Goal: Task Accomplishment & Management: Use online tool/utility

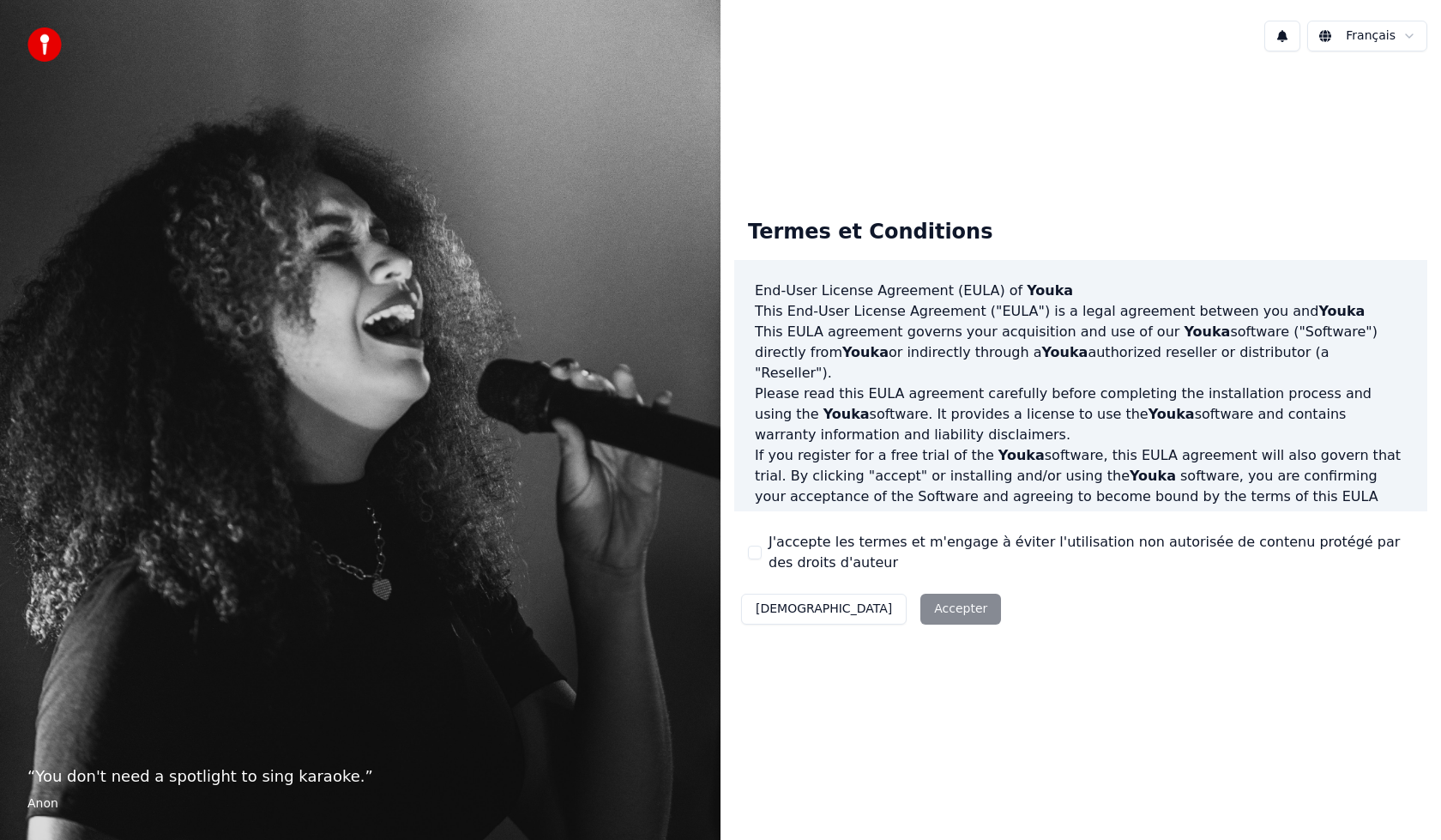
click at [1079, 104] on div "Termes et Conditions End-User License Agreement ([PERSON_NAME]) of Youka This E…" at bounding box center [1081, 418] width 720 height 706
click at [793, 552] on label "J'accepte les termes et m'engage à éviter l'utilisation non autorisée de conten…" at bounding box center [1091, 552] width 645 height 41
click at [762, 552] on button "J'accepte les termes et m'engage à éviter l'utilisation non autorisée de conten…" at bounding box center [755, 552] width 14 height 14
click at [835, 613] on div "Décliner Accepter" at bounding box center [871, 608] width 274 height 45
click at [920, 613] on button "Accepter" at bounding box center [960, 609] width 81 height 31
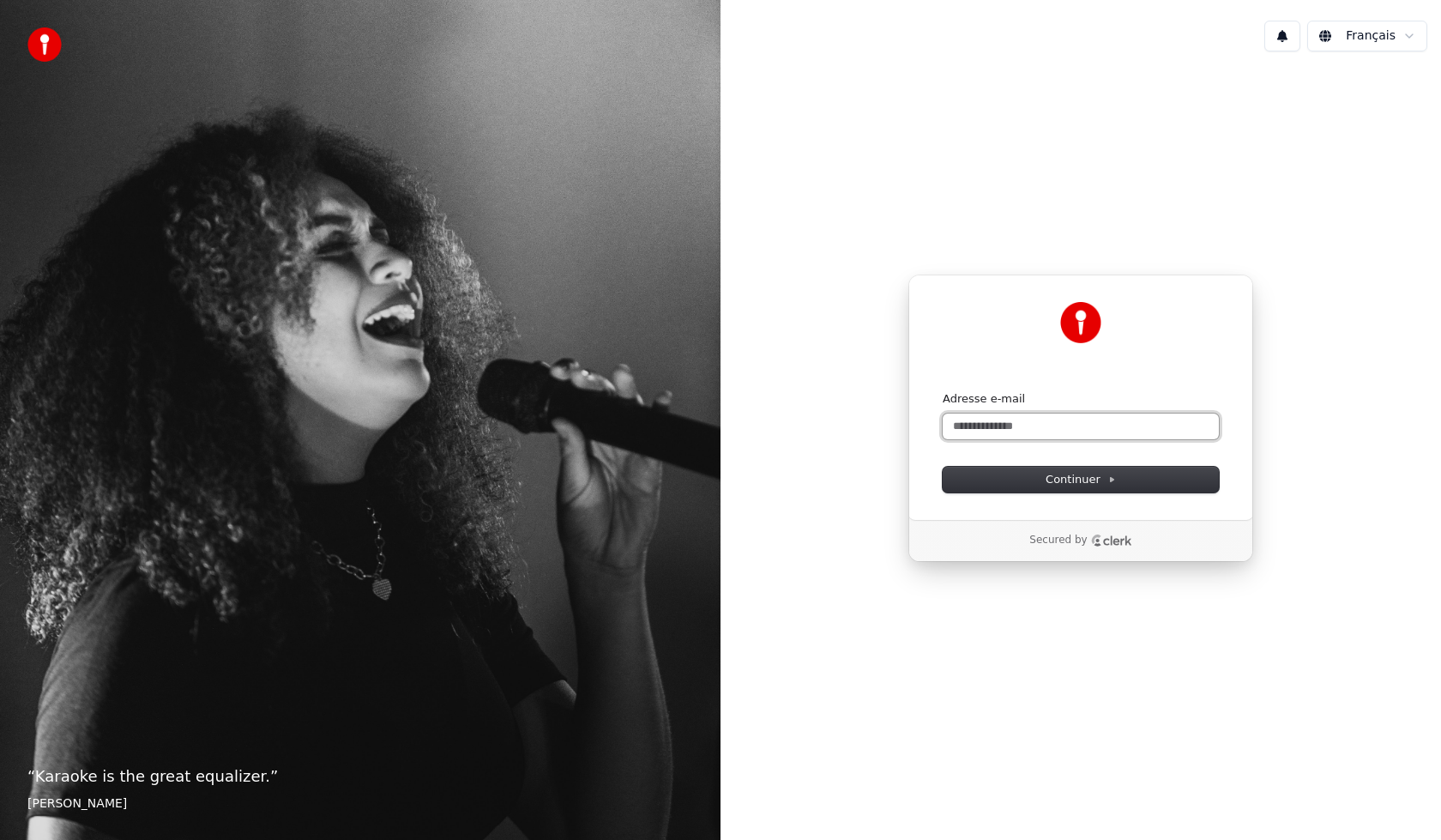
click at [1019, 433] on input "Adresse e-mail" at bounding box center [1081, 426] width 277 height 26
click at [943, 392] on button "submit" at bounding box center [943, 392] width 0 height 0
type input "**********"
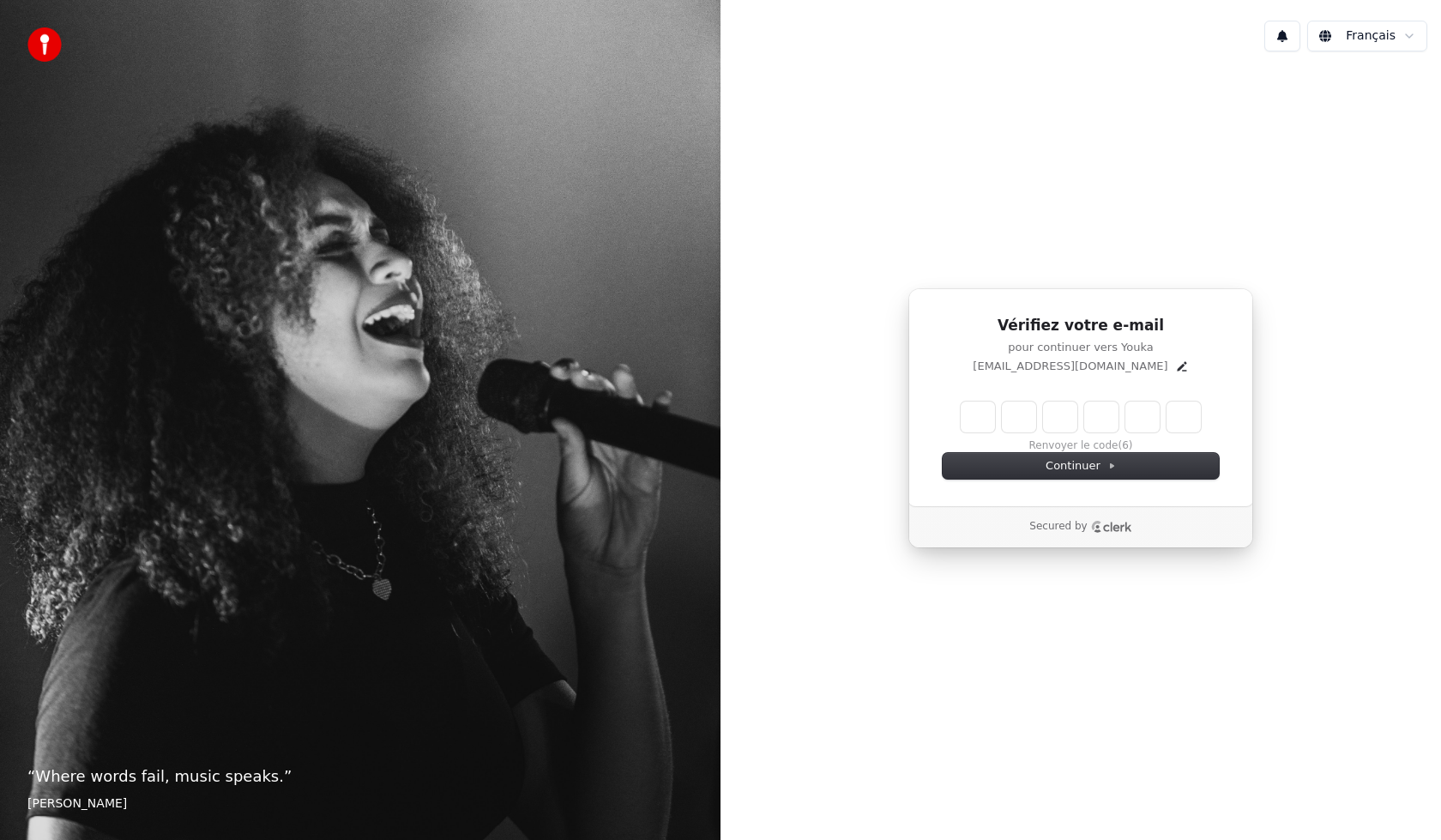
click at [969, 405] on input "Enter verification code" at bounding box center [1080, 417] width 240 height 31
click at [969, 416] on input "Enter verification code" at bounding box center [1097, 417] width 275 height 31
paste input "******"
type input "******"
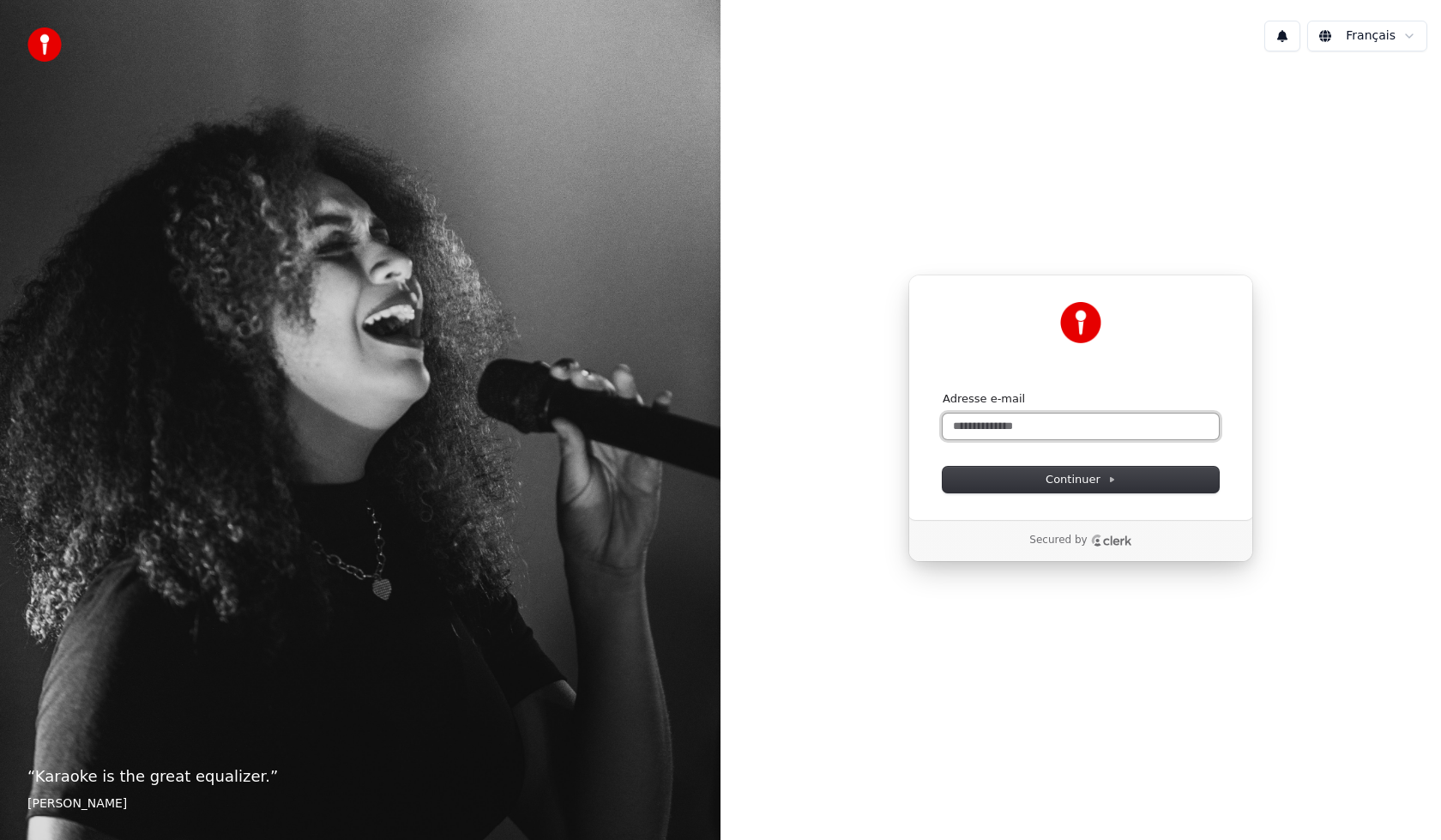
click at [1064, 437] on input "Adresse e-mail" at bounding box center [1081, 426] width 277 height 26
click at [1140, 485] on button "Continuer" at bounding box center [1081, 480] width 277 height 26
click at [1114, 422] on input "Adresse e-mail" at bounding box center [1081, 426] width 277 height 26
click at [943, 392] on button "submit" at bounding box center [943, 392] width 0 height 0
type input "**********"
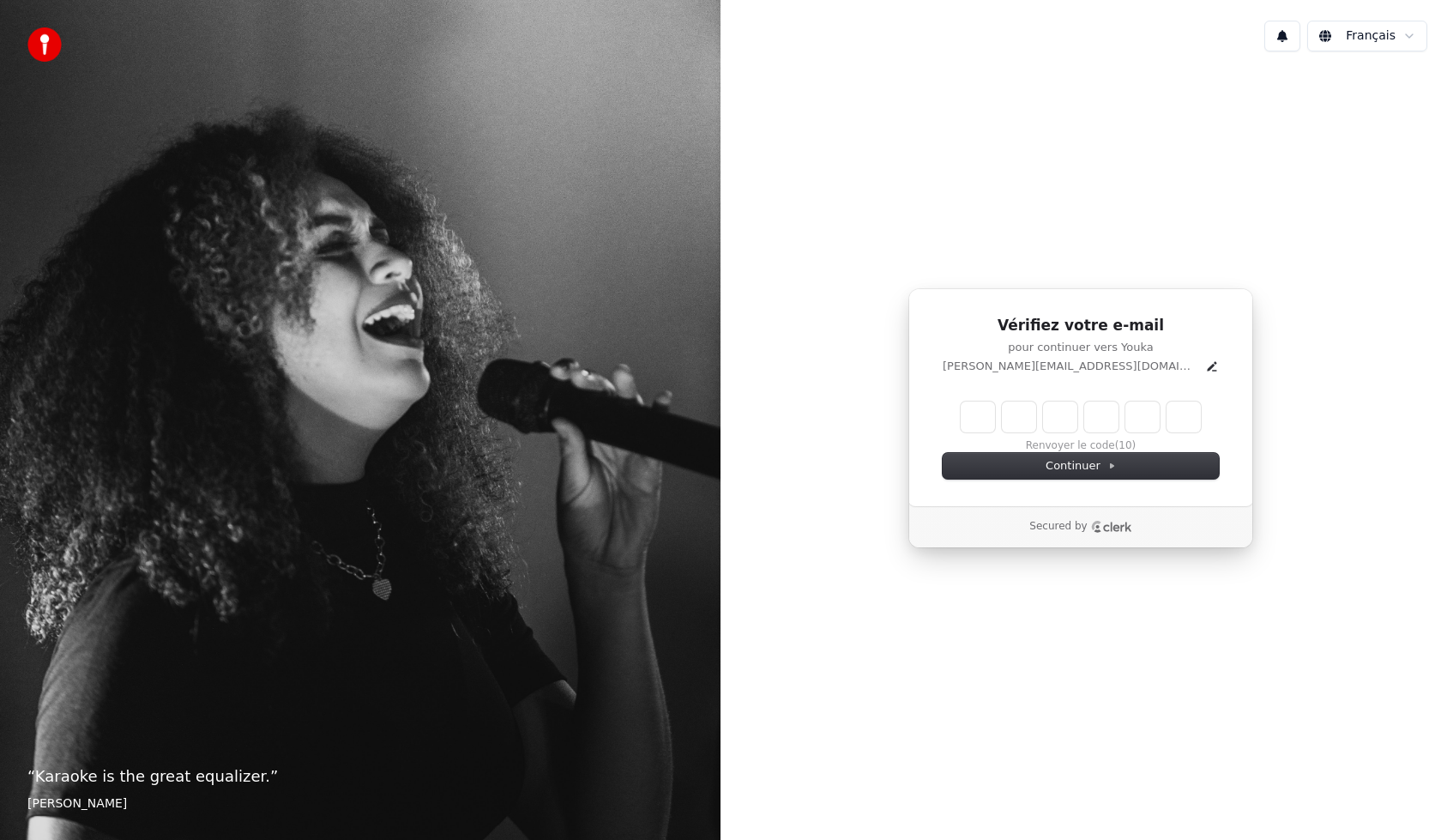
click at [984, 415] on input "Enter verification code" at bounding box center [1080, 417] width 240 height 31
paste input "******"
type input "******"
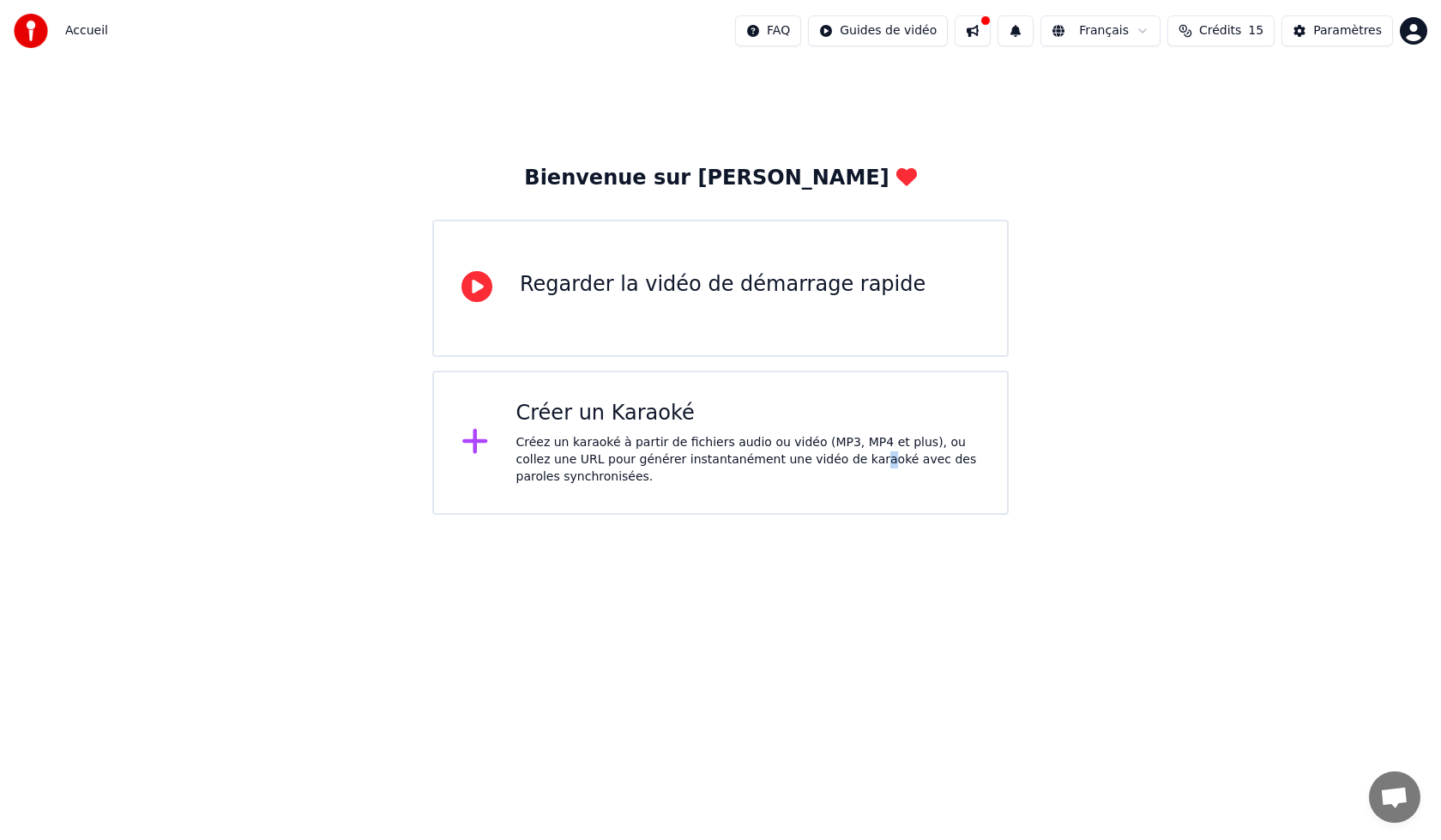
click at [797, 452] on div "Créez un karaoké à partir de fichiers audio ou vidéo (MP3, MP4 et plus), ou col…" at bounding box center [748, 460] width 464 height 51
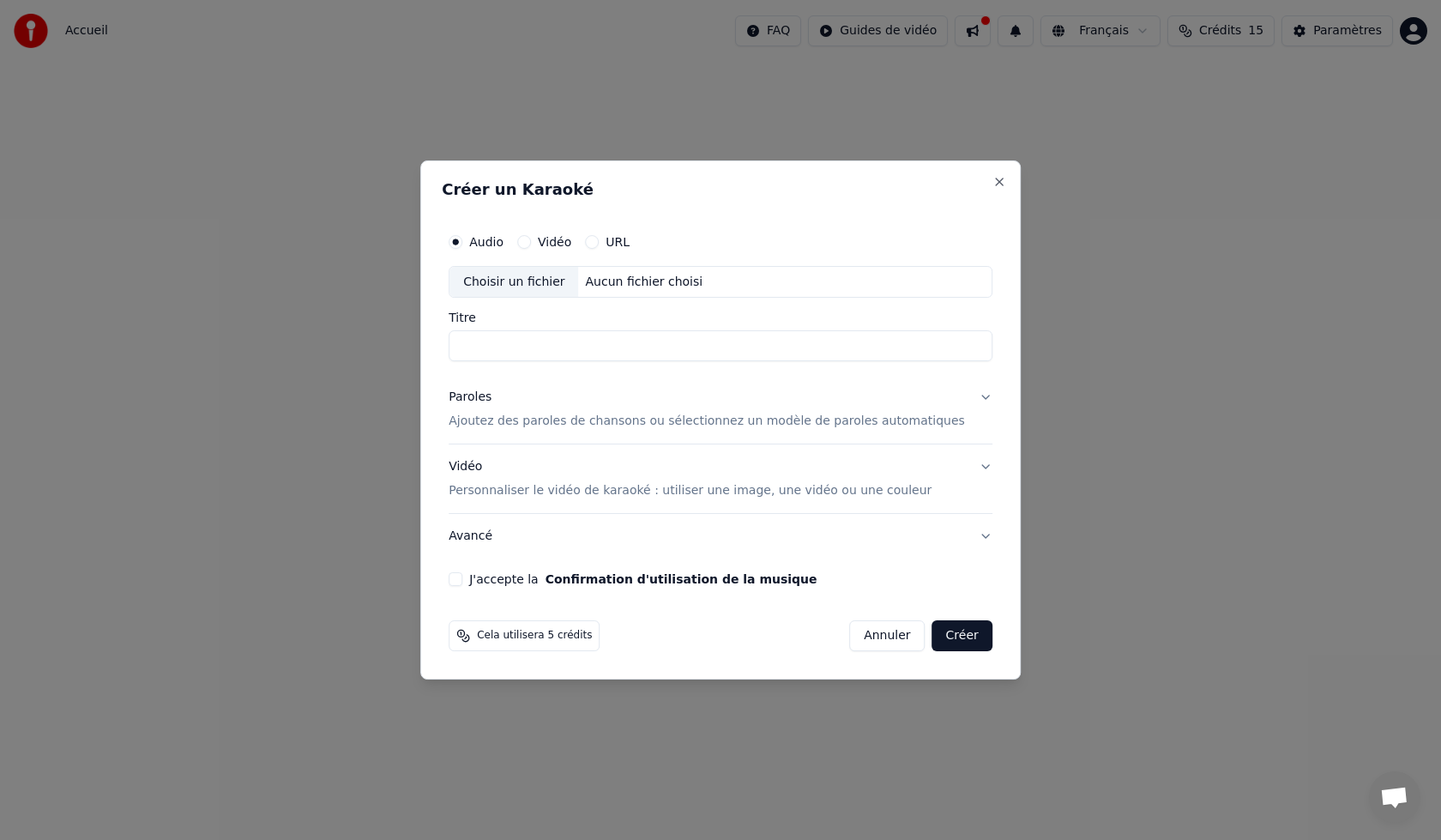
click at [539, 351] on input "Titre" at bounding box center [720, 346] width 544 height 31
click at [563, 240] on label "Vidéo" at bounding box center [554, 242] width 33 height 12
click at [531, 240] on button "Vidéo" at bounding box center [524, 242] width 14 height 14
click at [583, 331] on input "Titre" at bounding box center [720, 346] width 544 height 31
click at [957, 457] on button "Vidéo Personnaliser le vidéo de karaoké : utiliser une image, une vidéo ou une …" at bounding box center [720, 479] width 544 height 69
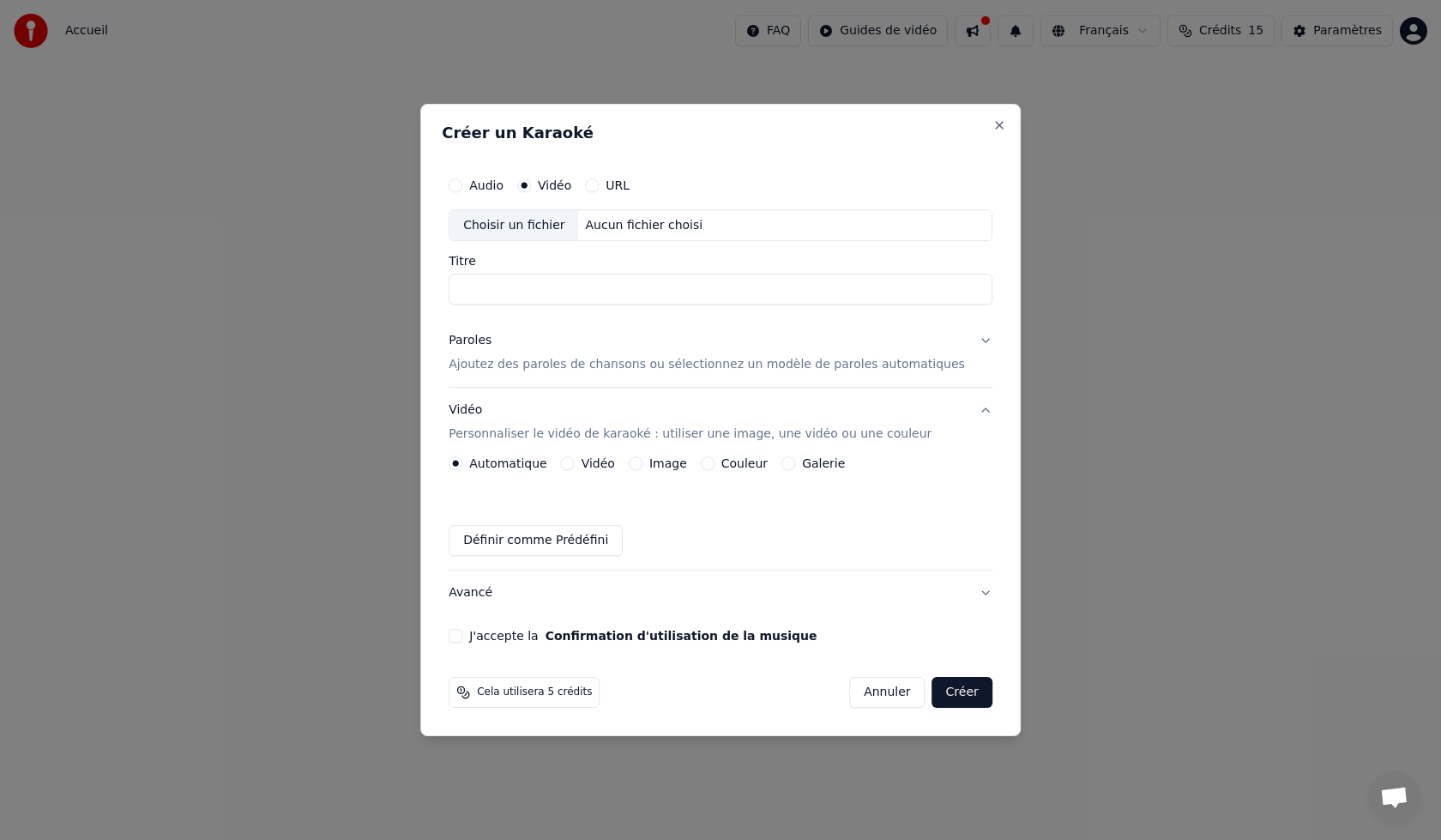
click at [615, 466] on label "Vidéo" at bounding box center [598, 462] width 33 height 12
click at [574, 466] on button "Vidéo" at bounding box center [567, 463] width 14 height 14
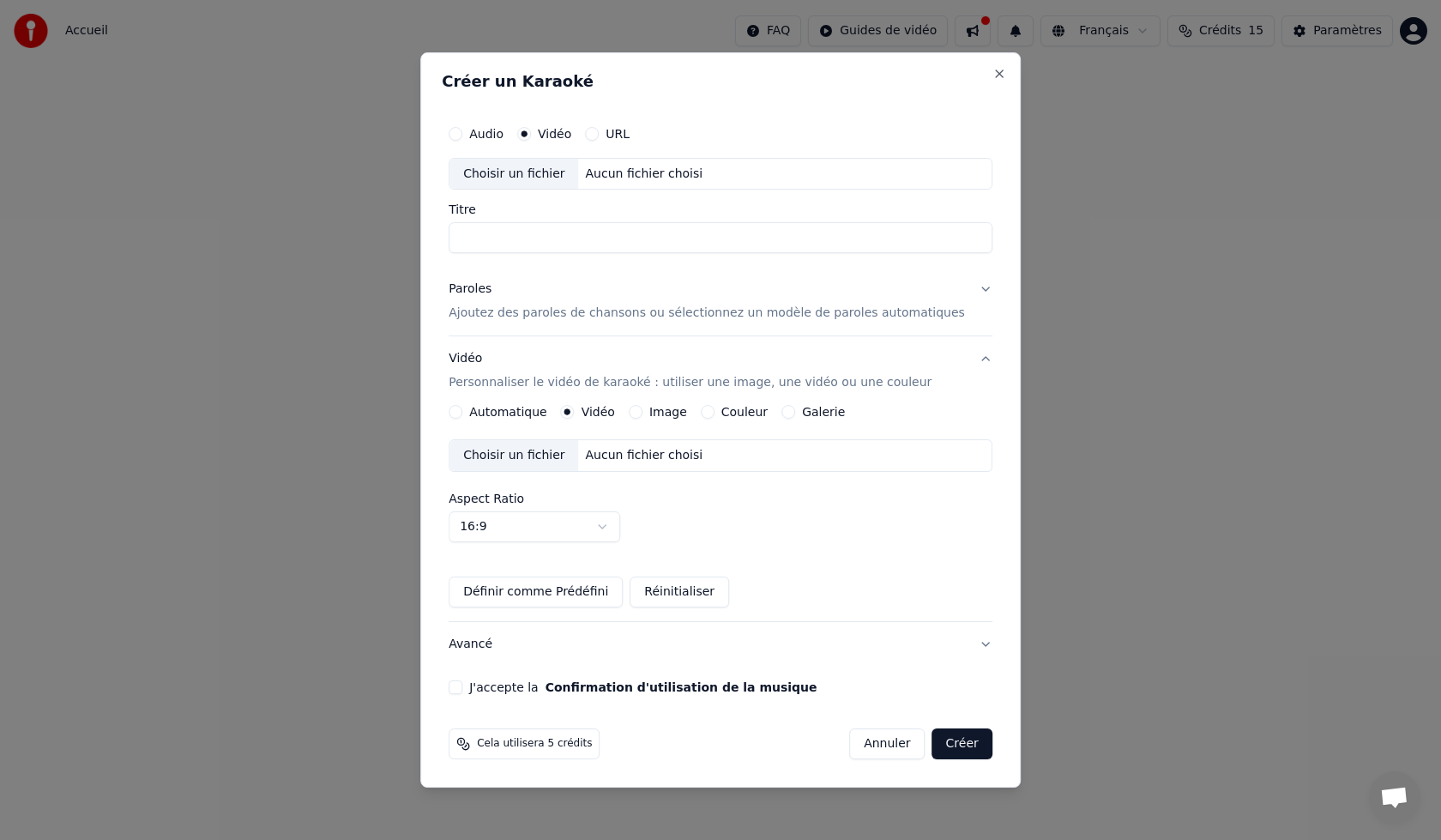
click at [536, 687] on label "J'accepte la Confirmation d'utilisation de la musique" at bounding box center [643, 687] width 347 height 12
click at [462, 687] on button "J'accepte la Confirmation d'utilisation de la musique" at bounding box center [455, 687] width 14 height 14
click at [976, 81] on div "Créer un Karaoké Audio Vidéo URL Choisir un fichier Aucun fichier choisi Titre …" at bounding box center [720, 420] width 600 height 736
click at [993, 77] on button "Close" at bounding box center [999, 74] width 14 height 14
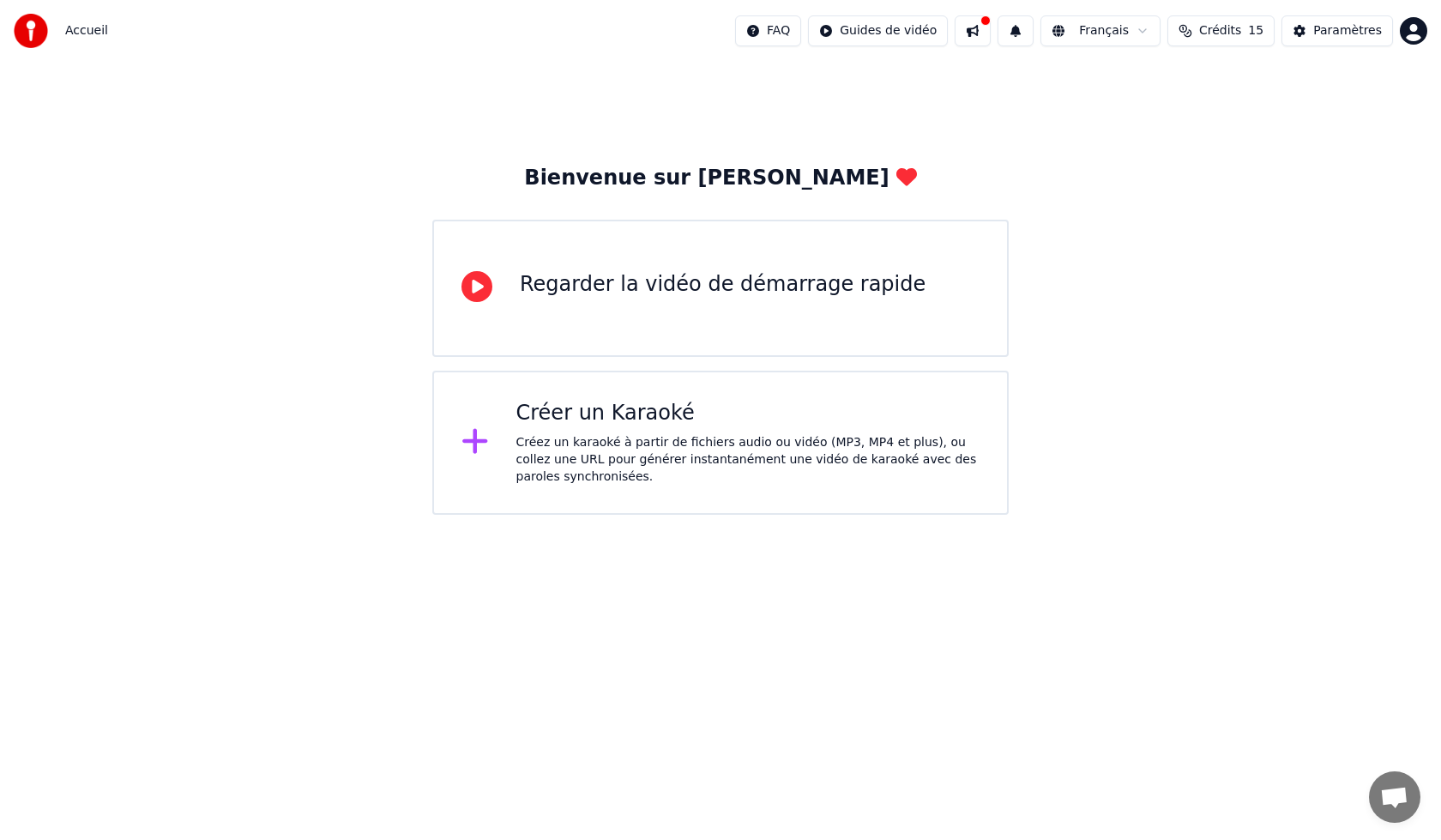
click at [792, 346] on div "Regarder la vidéo de démarrage rapide" at bounding box center [720, 288] width 576 height 137
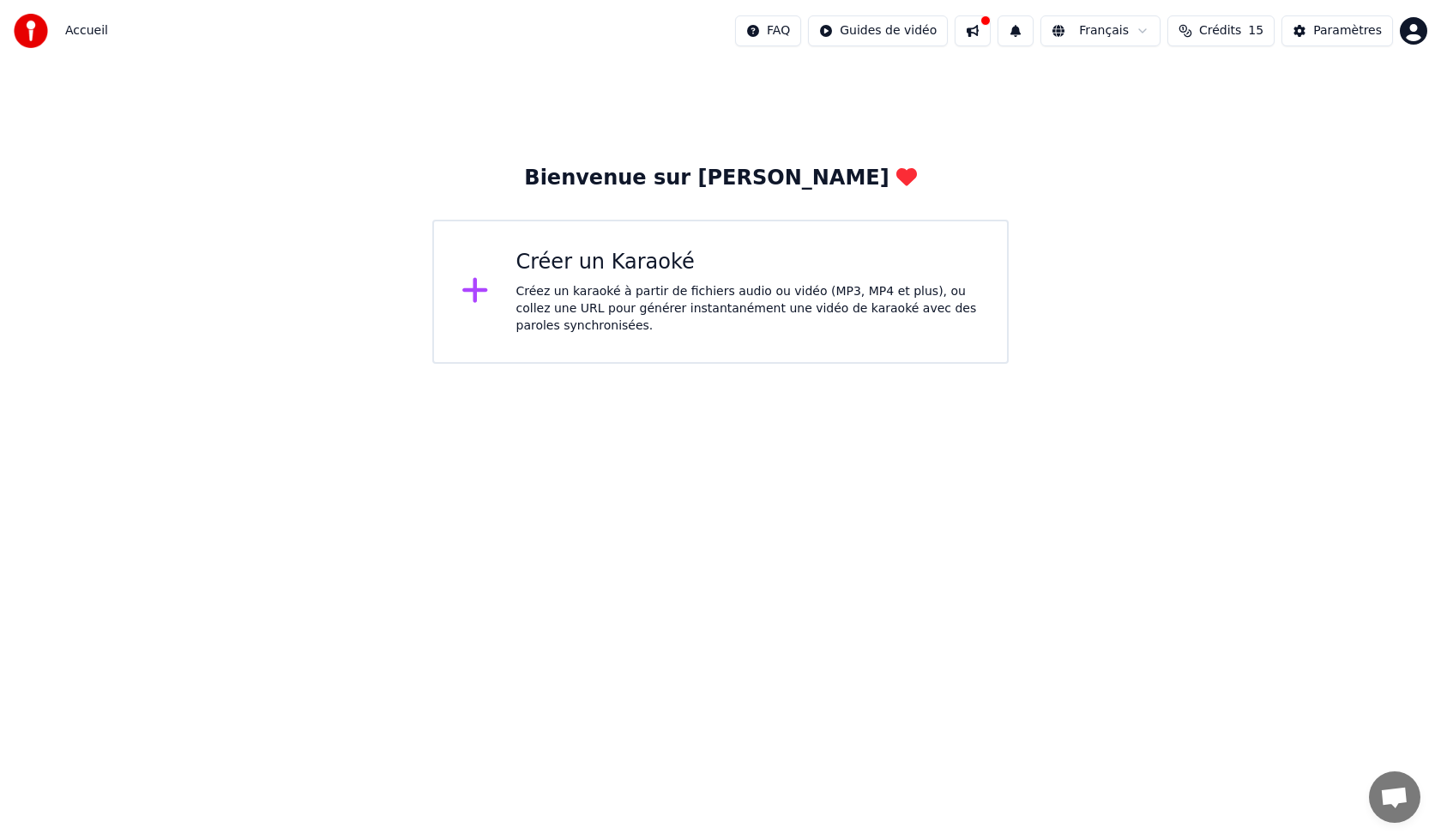
click at [729, 332] on div "Créez un karaoké à partir de fichiers audio ou vidéo (MP3, MP4 et plus), ou col…" at bounding box center [748, 309] width 464 height 51
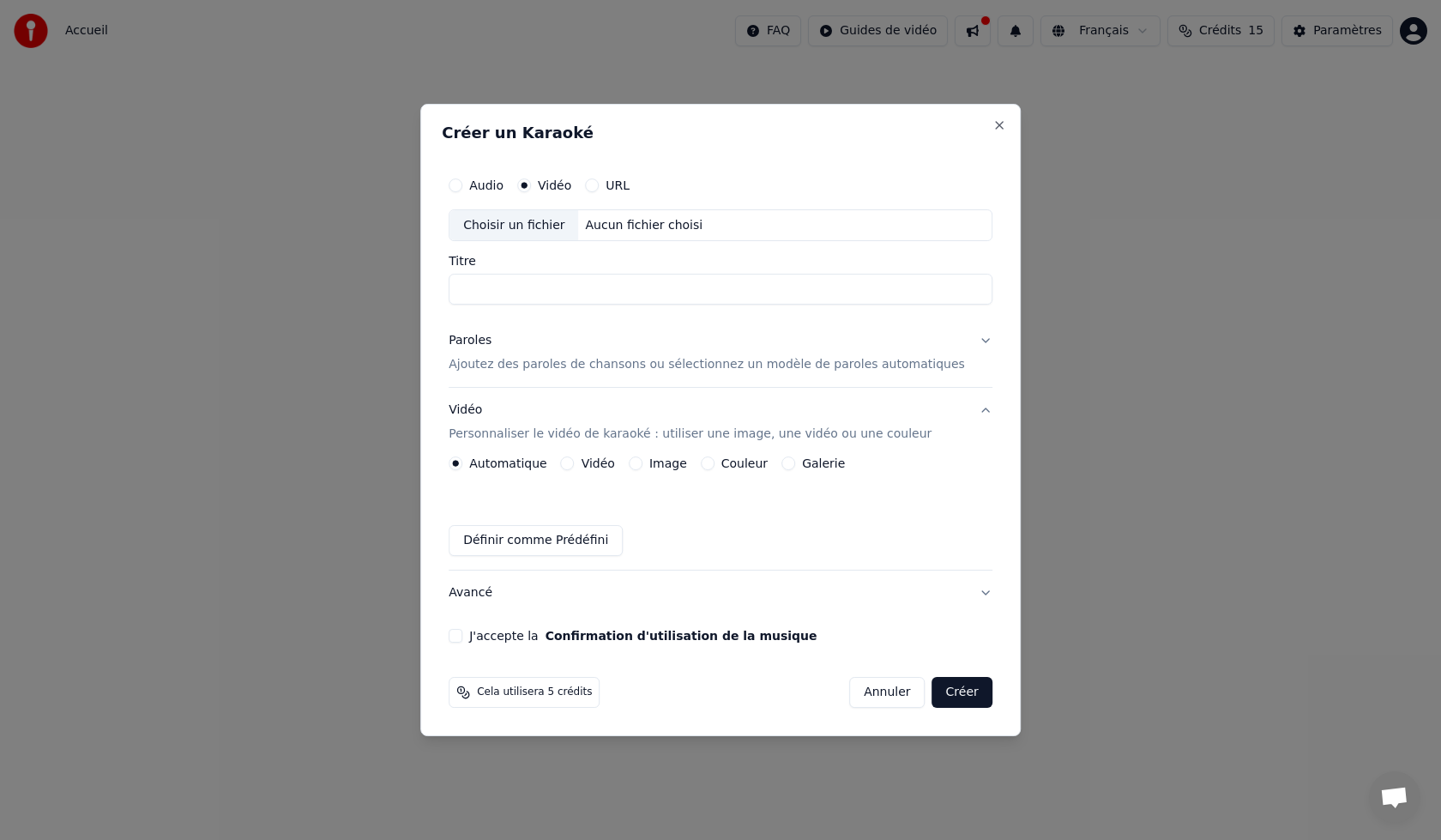
click at [701, 244] on div "Audio Vidéo URL Choisir un fichier Aucun fichier choisi Titre" at bounding box center [720, 236] width 544 height 137
click at [639, 226] on div "Aucun fichier choisi" at bounding box center [644, 225] width 131 height 17
click at [630, 179] on label "URL" at bounding box center [618, 185] width 24 height 12
click at [598, 178] on button "URL" at bounding box center [592, 185] width 14 height 14
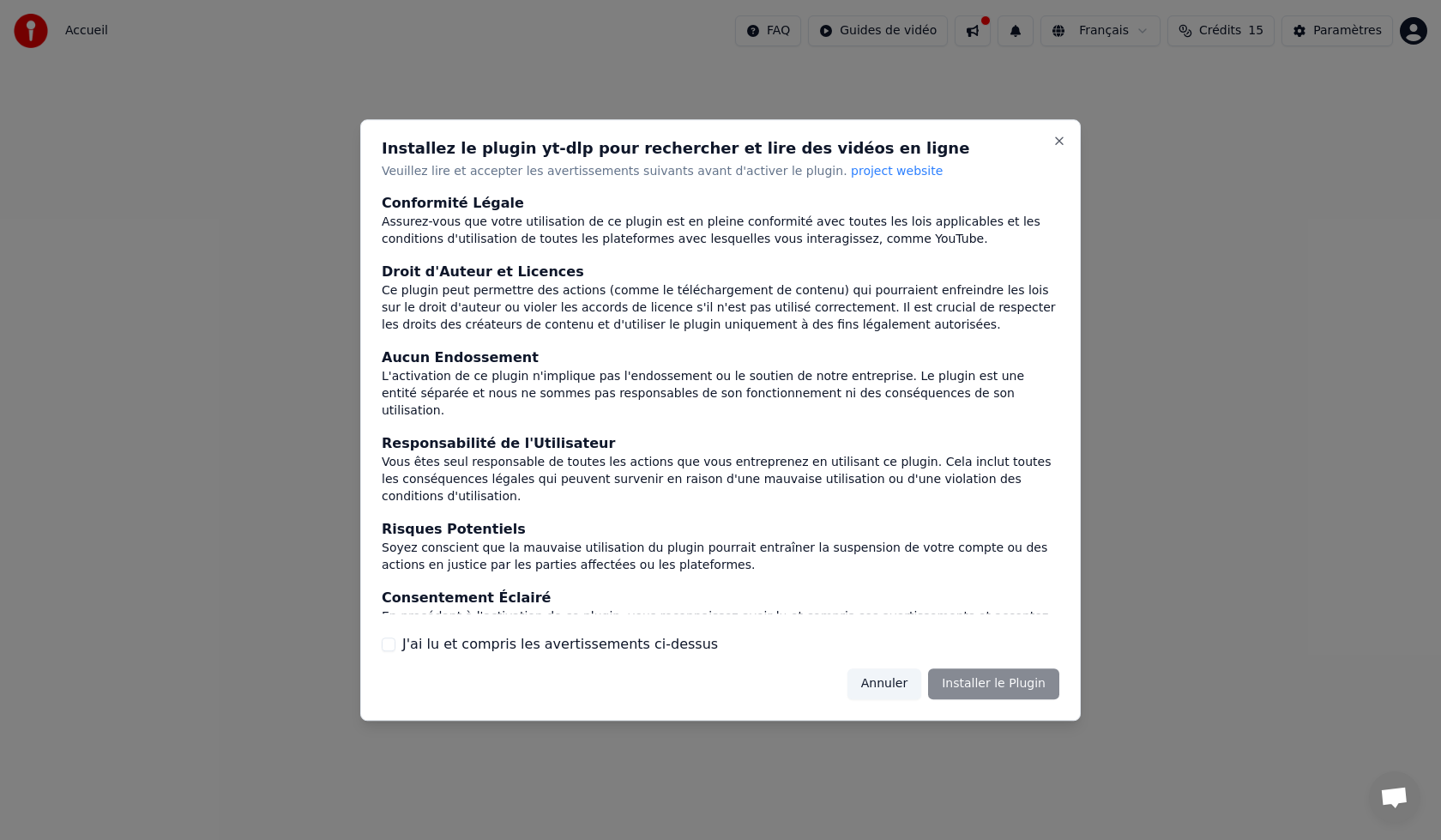
click at [1021, 683] on div "Annuler Installer le Plugin" at bounding box center [953, 684] width 212 height 31
click at [998, 699] on div "Installez le plugin yt-dlp pour rechercher et lire des vidéos en ligne Veuillez…" at bounding box center [720, 420] width 720 height 601
click at [651, 634] on label "J'ai lu et compris les avertissements ci-dessus" at bounding box center [560, 644] width 315 height 20
click at [395, 637] on button "J'ai lu et compris les avertissements ci-dessus" at bounding box center [388, 643] width 14 height 14
click at [1000, 683] on button "Installer le Plugin" at bounding box center [993, 684] width 131 height 31
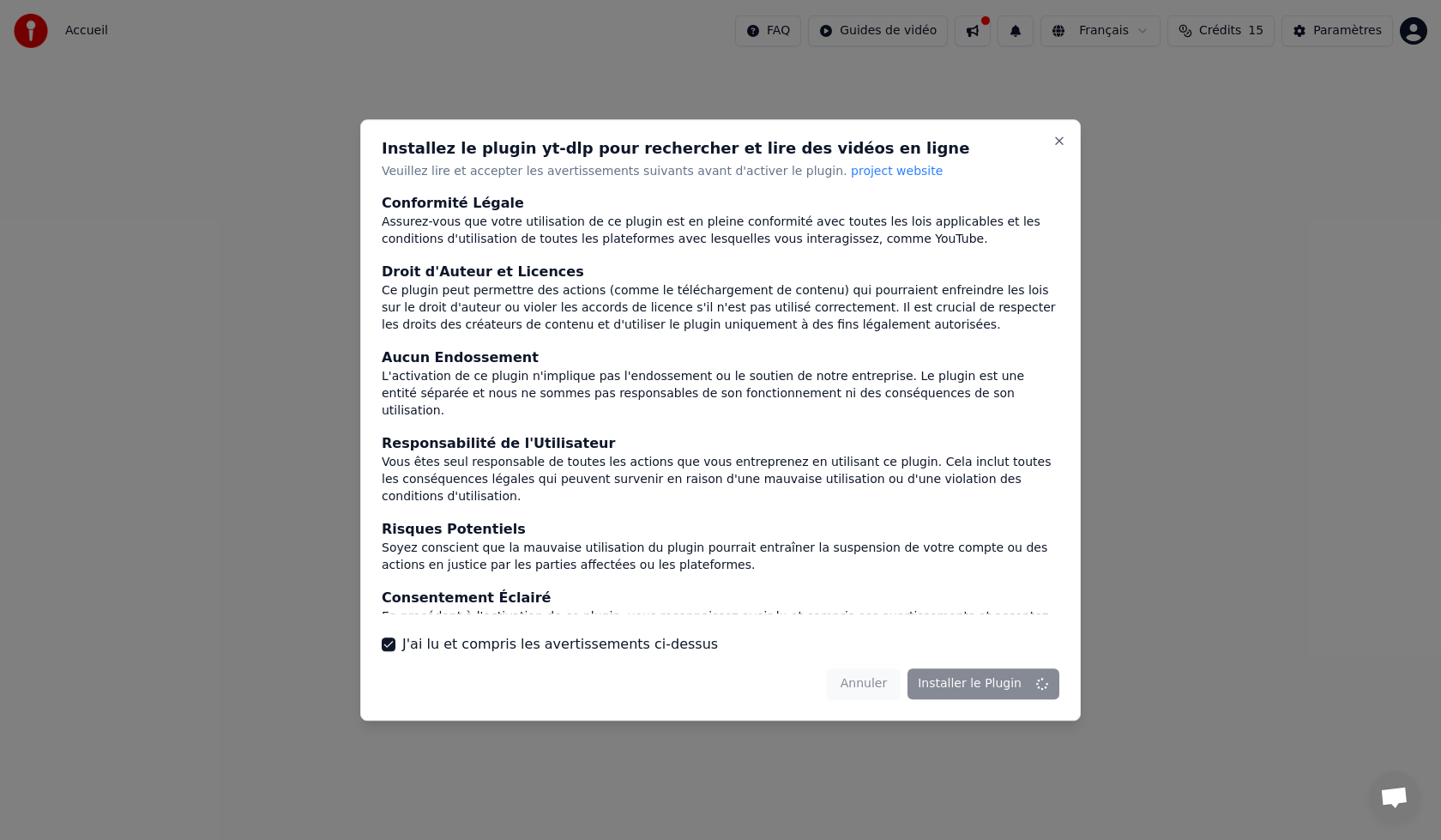
click at [1058, 609] on div "En procédant à l'activation de ce plugin, vous reconnaissez avoir lu et compris…" at bounding box center [720, 626] width 677 height 34
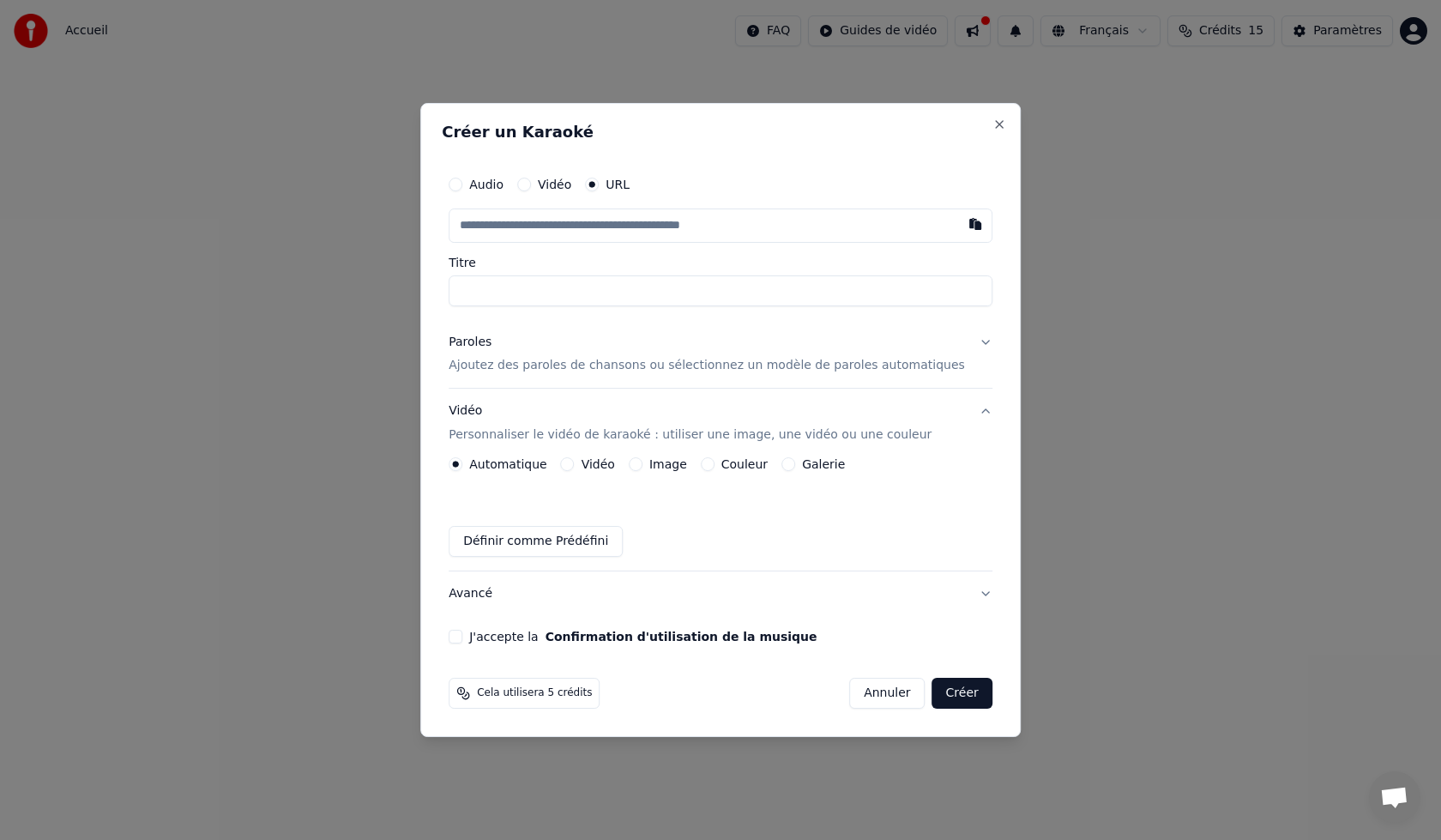
click at [675, 232] on input "text" at bounding box center [720, 225] width 544 height 34
paste input "**********"
type input "**********"
click at [590, 291] on input "Titre" at bounding box center [720, 291] width 544 height 31
click at [675, 637] on button "Confirmation d'utilisation de la musique" at bounding box center [682, 636] width 272 height 12
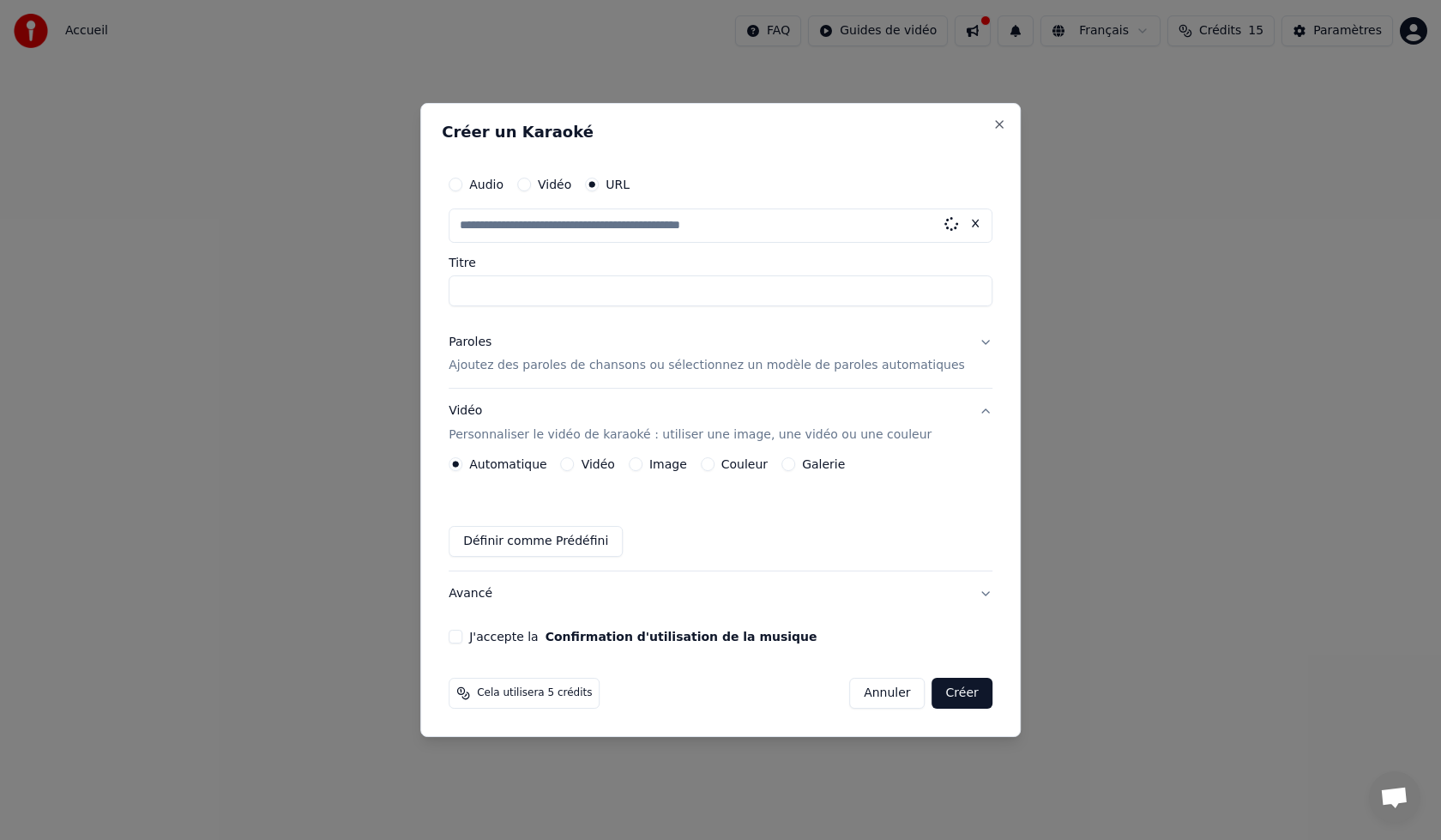
type input "**********"
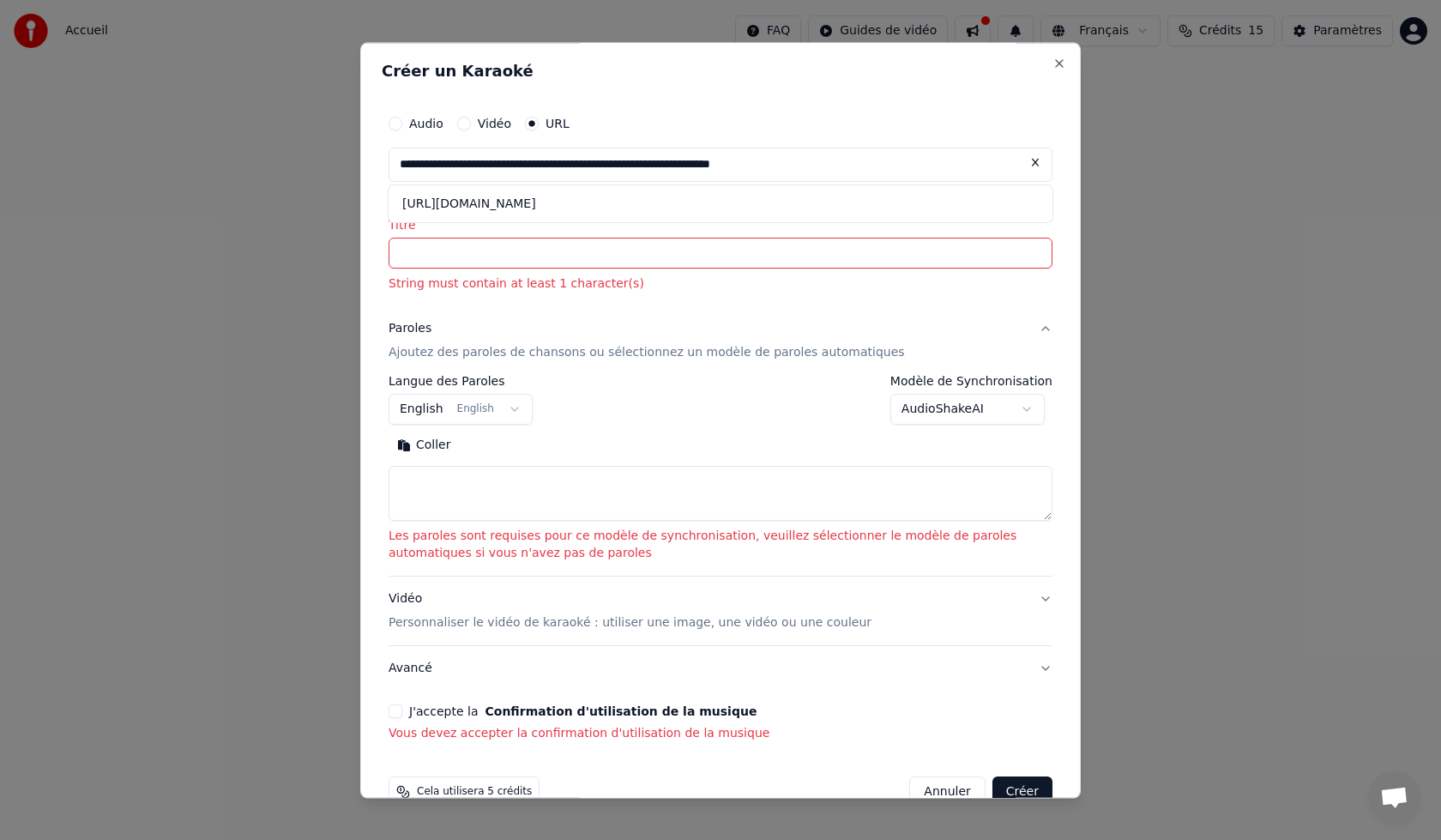
click at [521, 471] on textarea at bounding box center [720, 494] width 664 height 55
click at [1052, 57] on button "Close" at bounding box center [1059, 63] width 14 height 14
select select
